Goal: Task Accomplishment & Management: Complete application form

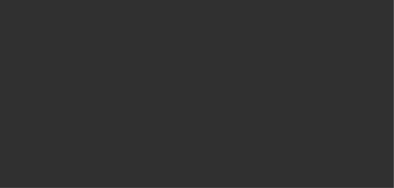
click at [151, 60] on div at bounding box center [197, 94] width 394 height 188
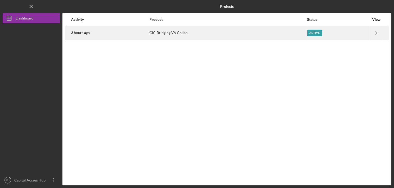
click at [246, 31] on div "CIC-Bridging VA Collab" at bounding box center [227, 33] width 157 height 13
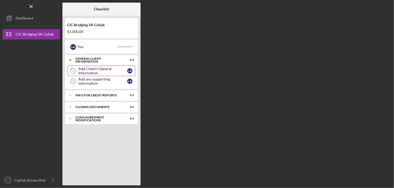
click at [121, 73] on div "Add Client's General Information" at bounding box center [102, 71] width 49 height 8
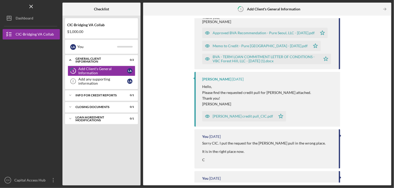
scroll to position [269, 0]
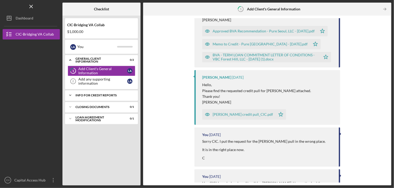
click at [111, 94] on div "Info for Credit Reports" at bounding box center [103, 95] width 56 height 3
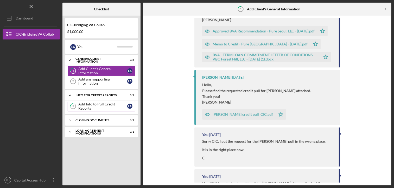
click at [111, 106] on div "Add Info to Pull Credit Reports" at bounding box center [102, 106] width 49 height 8
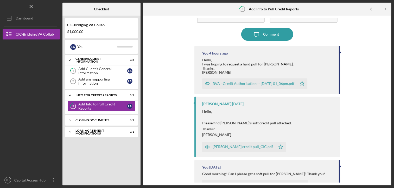
scroll to position [29, 0]
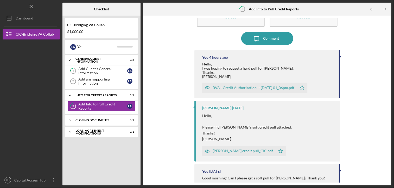
click at [230, 88] on div "BVA - Credit Authorization -- [DATE] 01_06pm.pdf" at bounding box center [254, 88] width 82 height 4
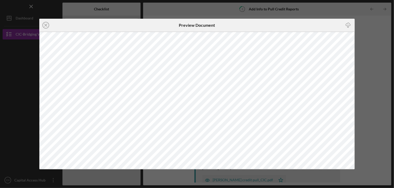
click at [384, 83] on div "Icon/Close Preview Document Icon/Download" at bounding box center [197, 94] width 394 height 188
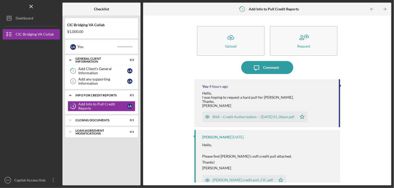
click at [188, 67] on div "Icon/Upload Upload Request Icon/Message Comment You 4 hours ago Hello, I was ho…" at bounding box center [267, 100] width 243 height 165
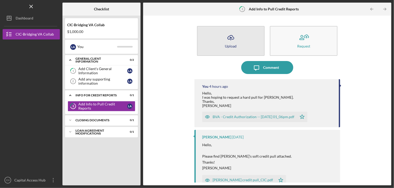
click at [253, 50] on button "Icon/Upload Upload" at bounding box center [231, 41] width 68 height 30
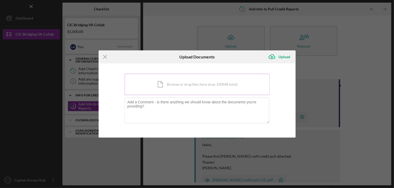
click at [223, 84] on div "Icon/Document Browse or drag files here (max 100MB total) Tap to choose files o…" at bounding box center [197, 84] width 145 height 21
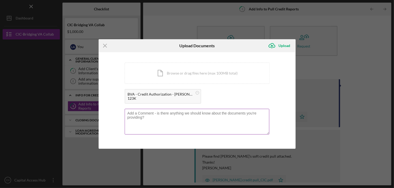
click at [200, 118] on textarea at bounding box center [197, 121] width 145 height 25
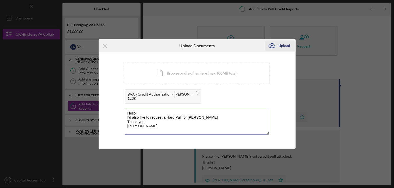
type textarea "Hello, I'd also like to request a Hard Pull for [PERSON_NAME] Thank you! [PERSO…"
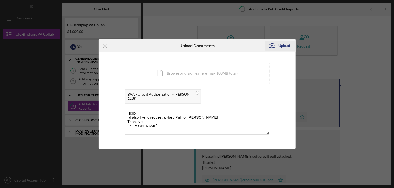
click at [286, 47] on div "Upload" at bounding box center [284, 46] width 12 height 10
